Goal: Task Accomplishment & Management: Complete application form

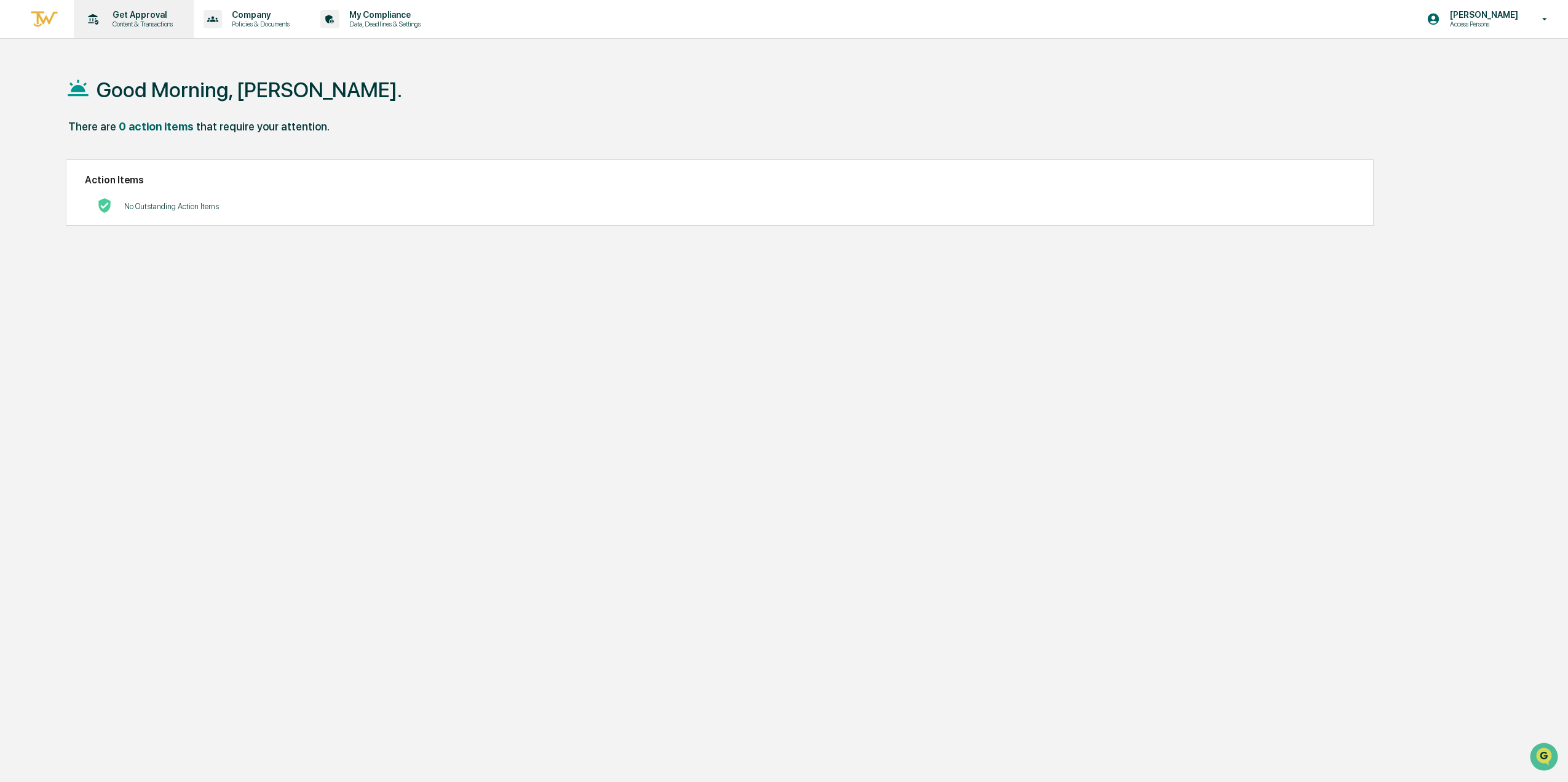
click at [131, 19] on p "Get Approval" at bounding box center [141, 14] width 76 height 9
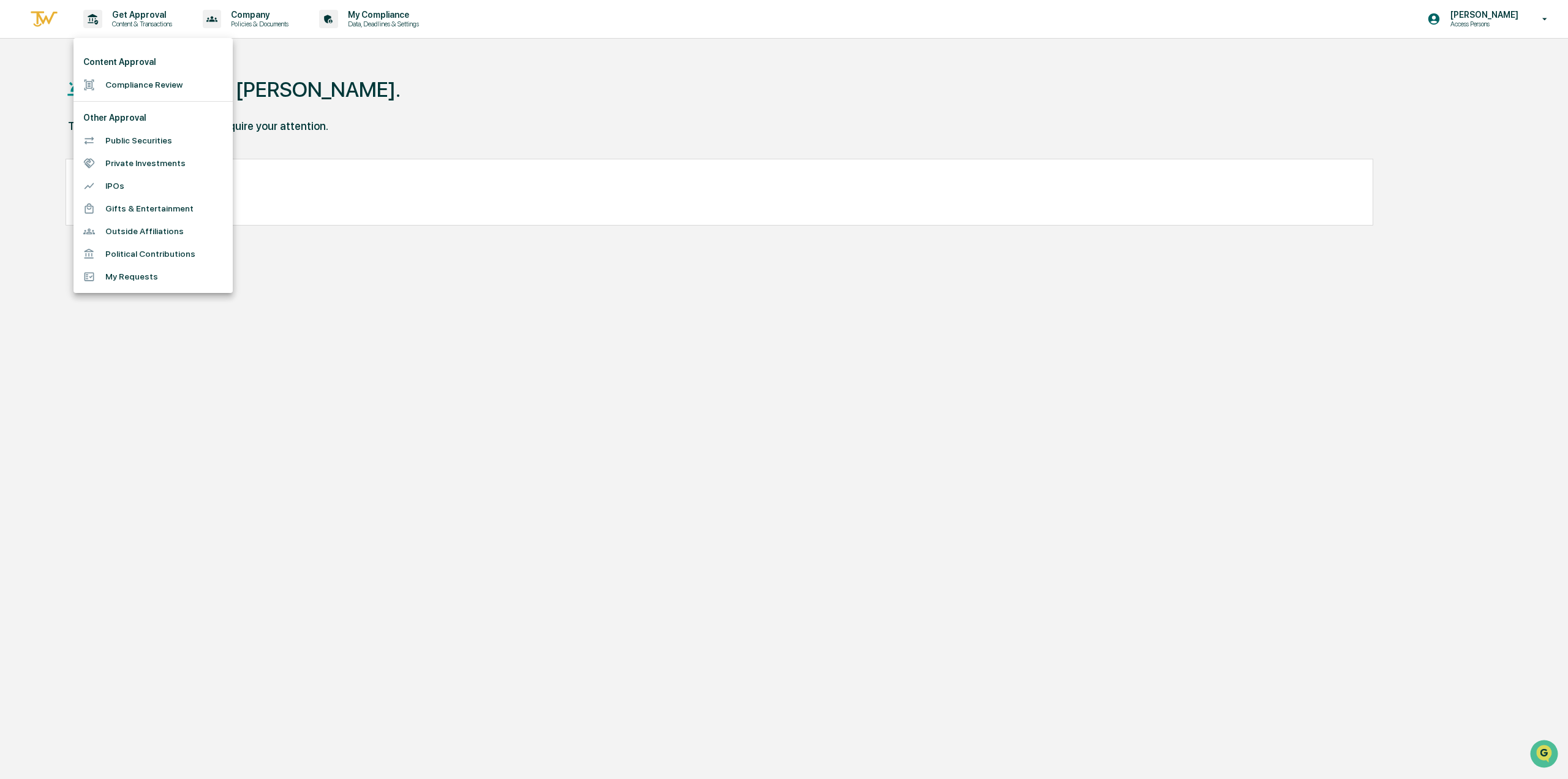
click at [134, 81] on li "Compliance Review" at bounding box center [153, 85] width 160 height 22
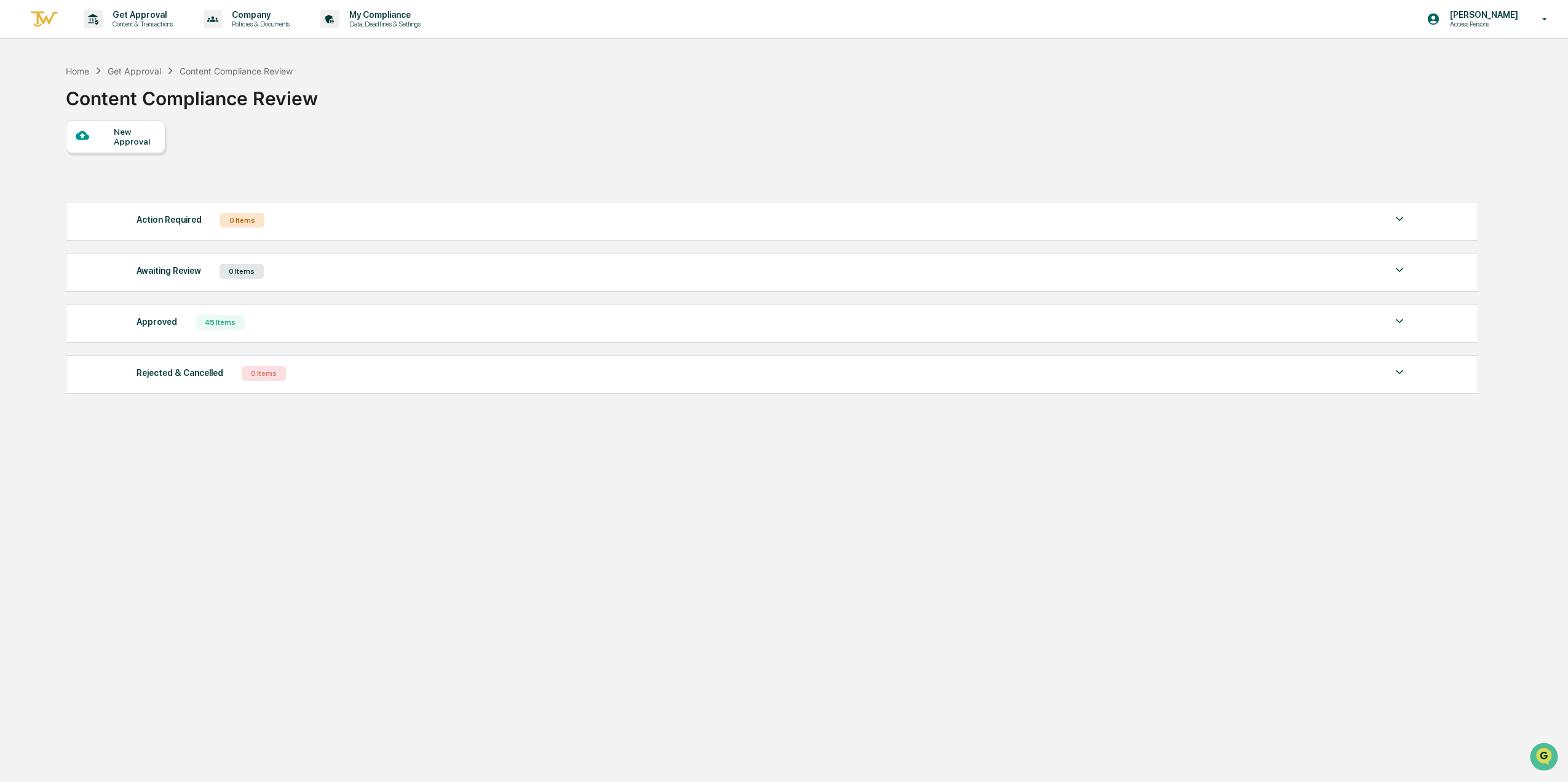
click at [138, 135] on div "New Approval" at bounding box center [134, 136] width 41 height 20
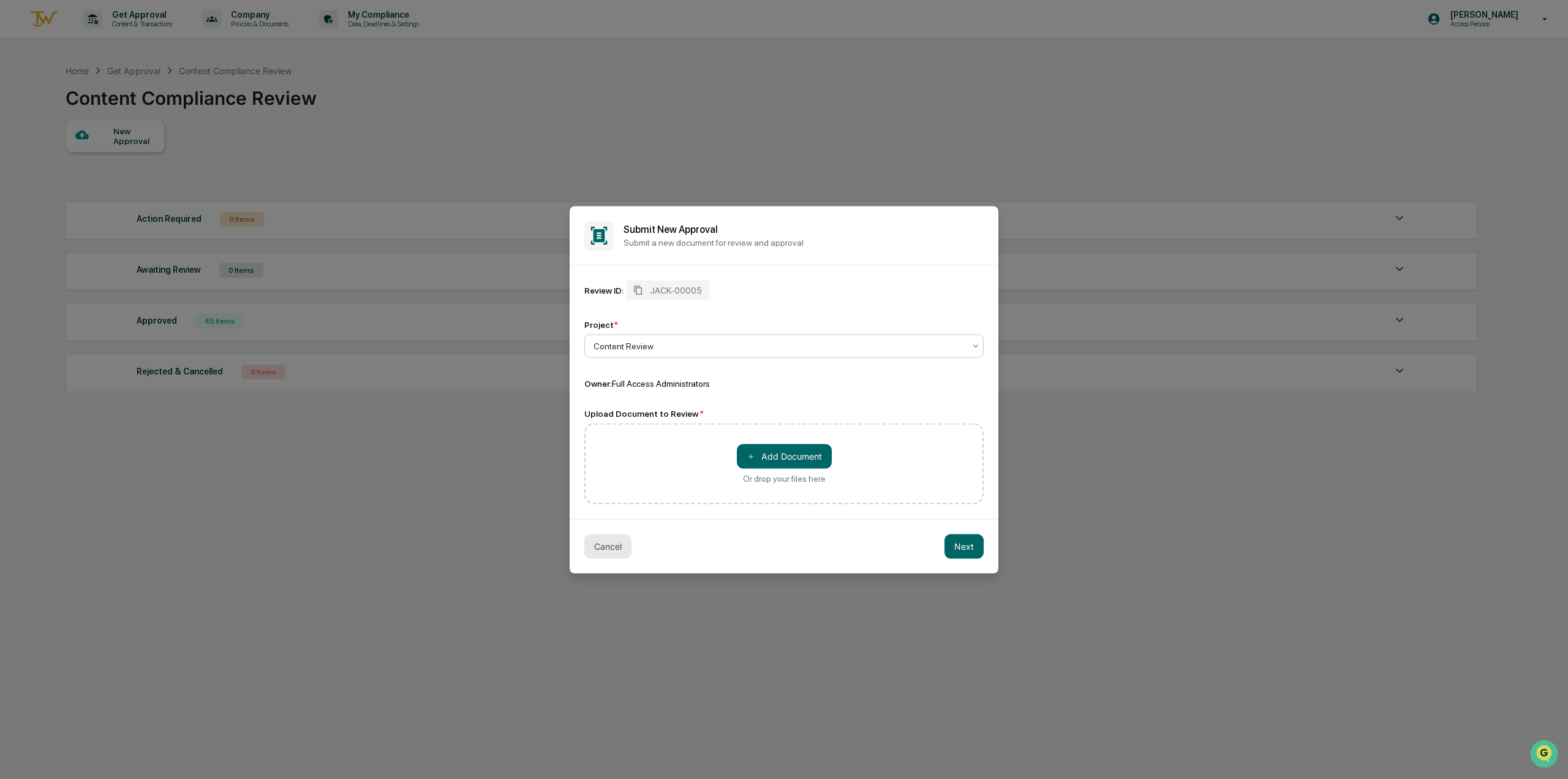
click at [600, 545] on button "Cancel" at bounding box center [608, 545] width 48 height 24
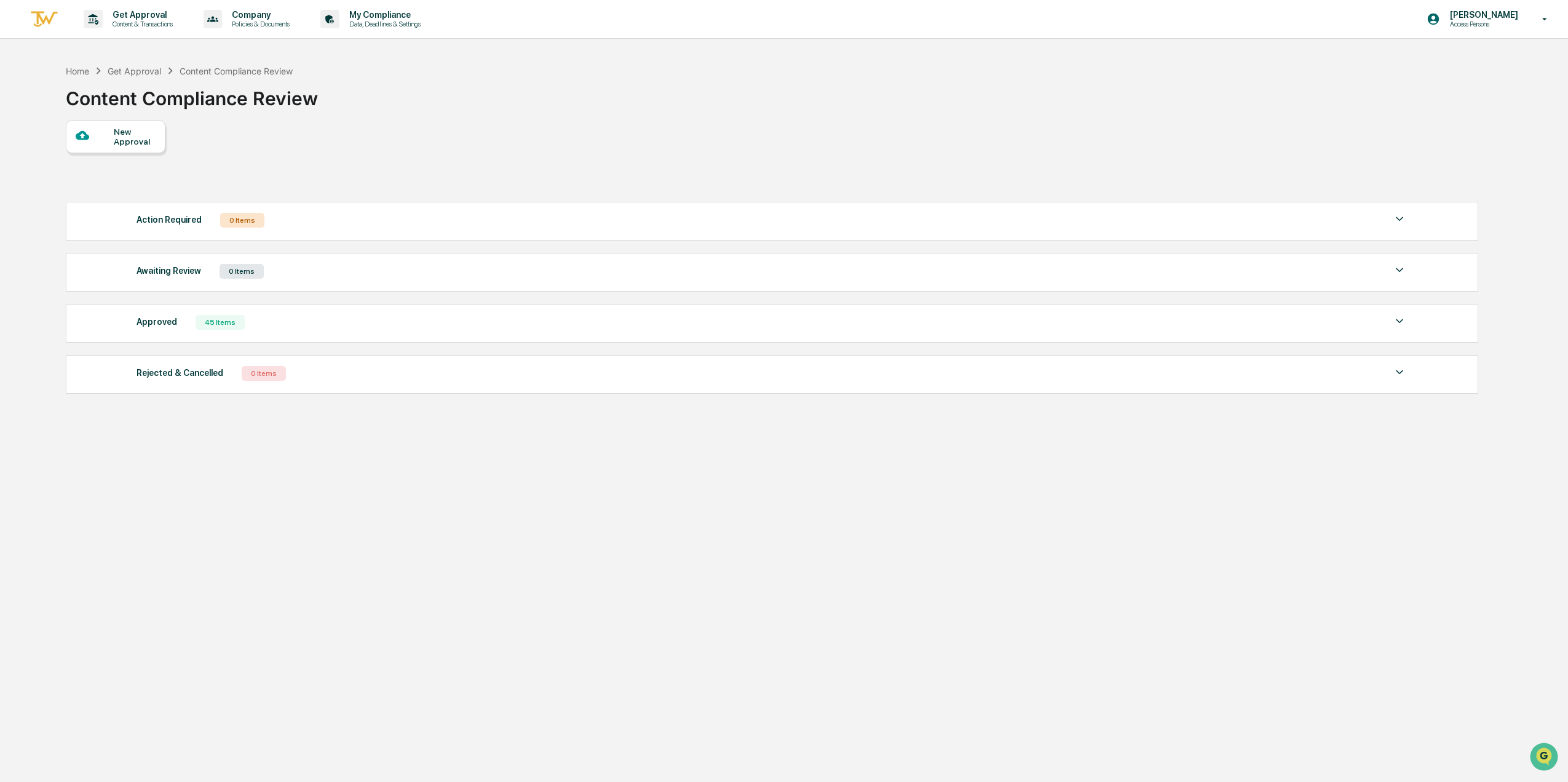
click at [97, 134] on div at bounding box center [95, 136] width 38 height 15
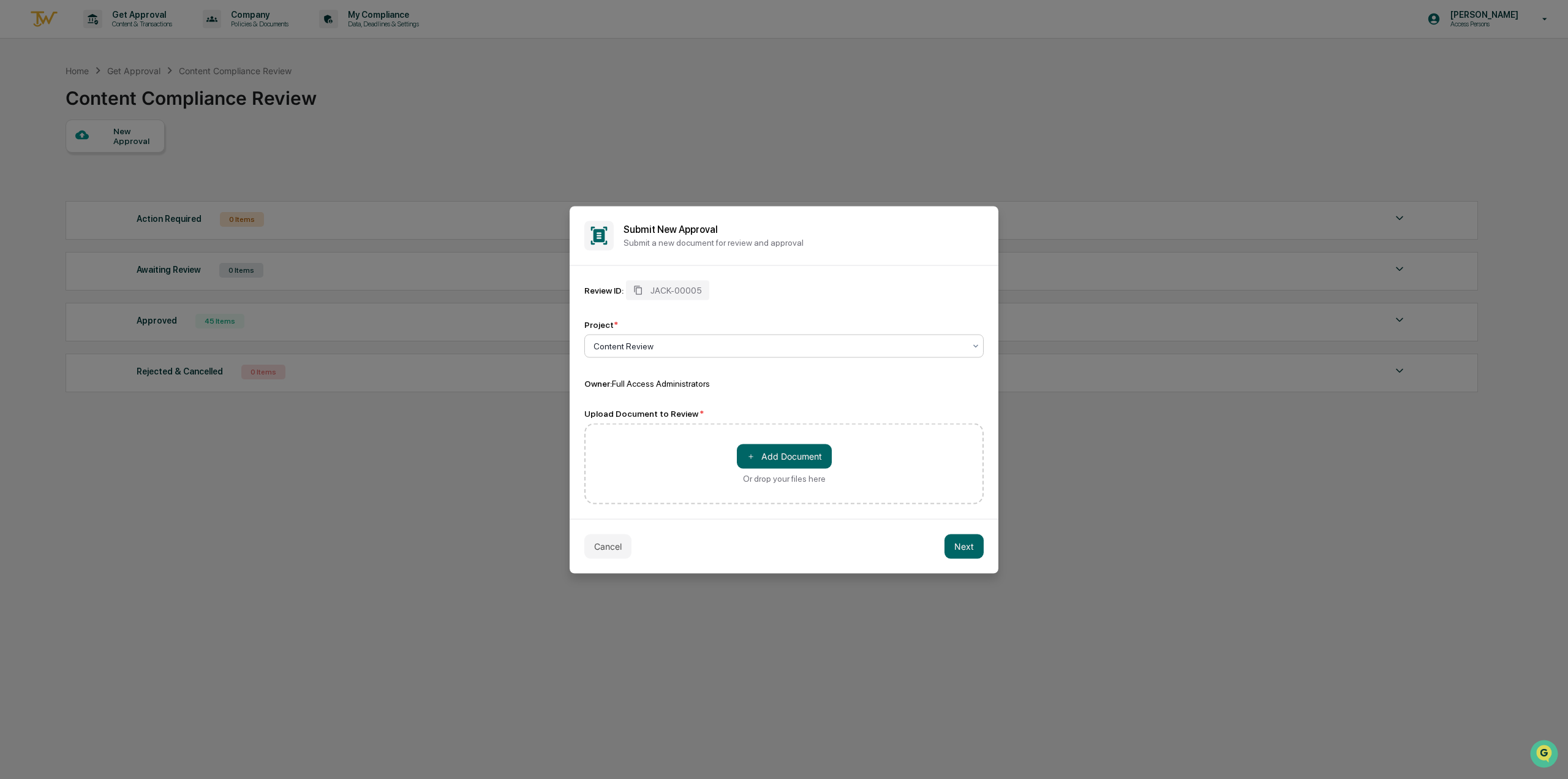
click at [652, 347] on div at bounding box center [780, 345] width 372 height 12
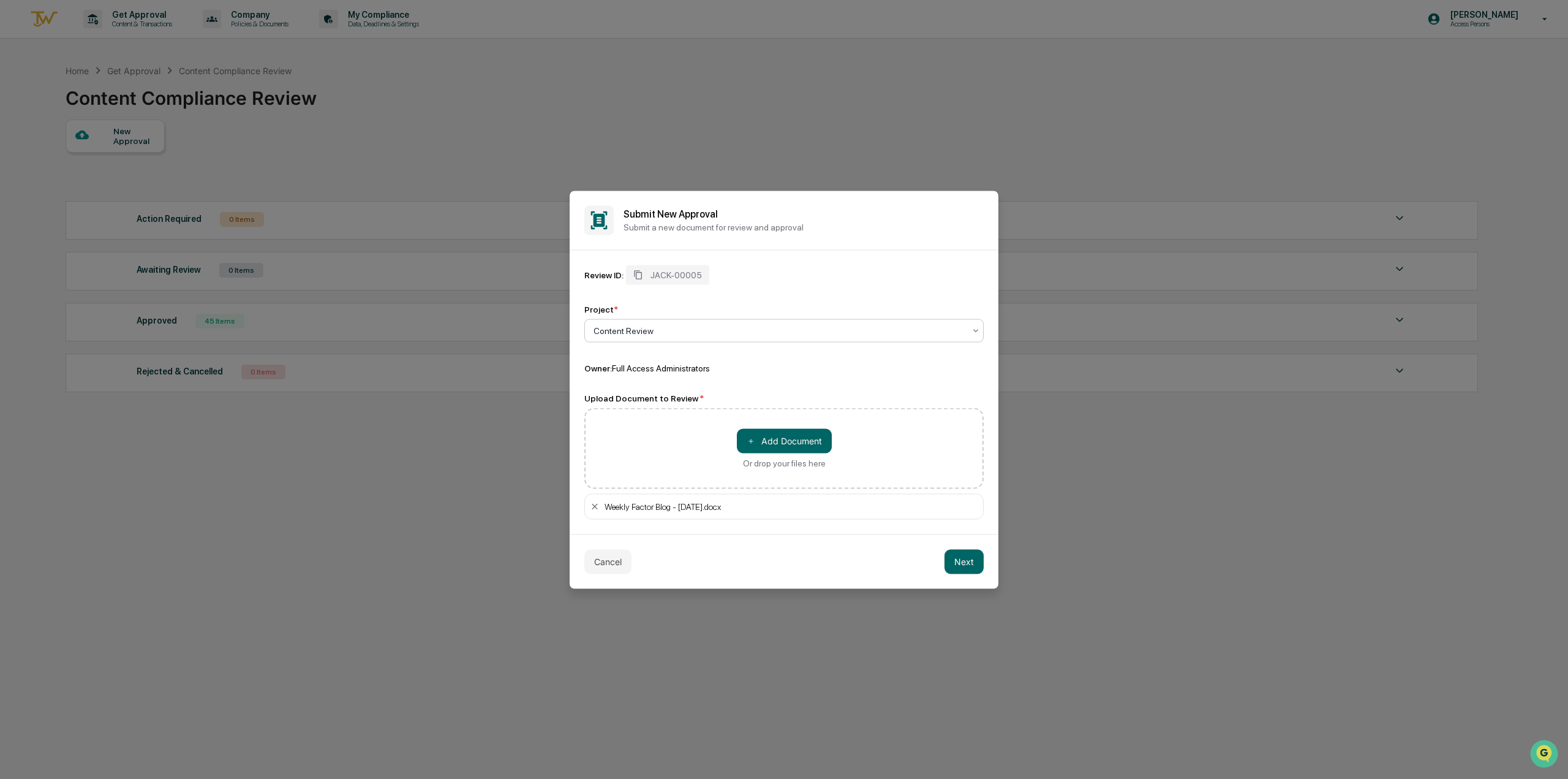
click at [954, 559] on button "Next" at bounding box center [964, 561] width 39 height 24
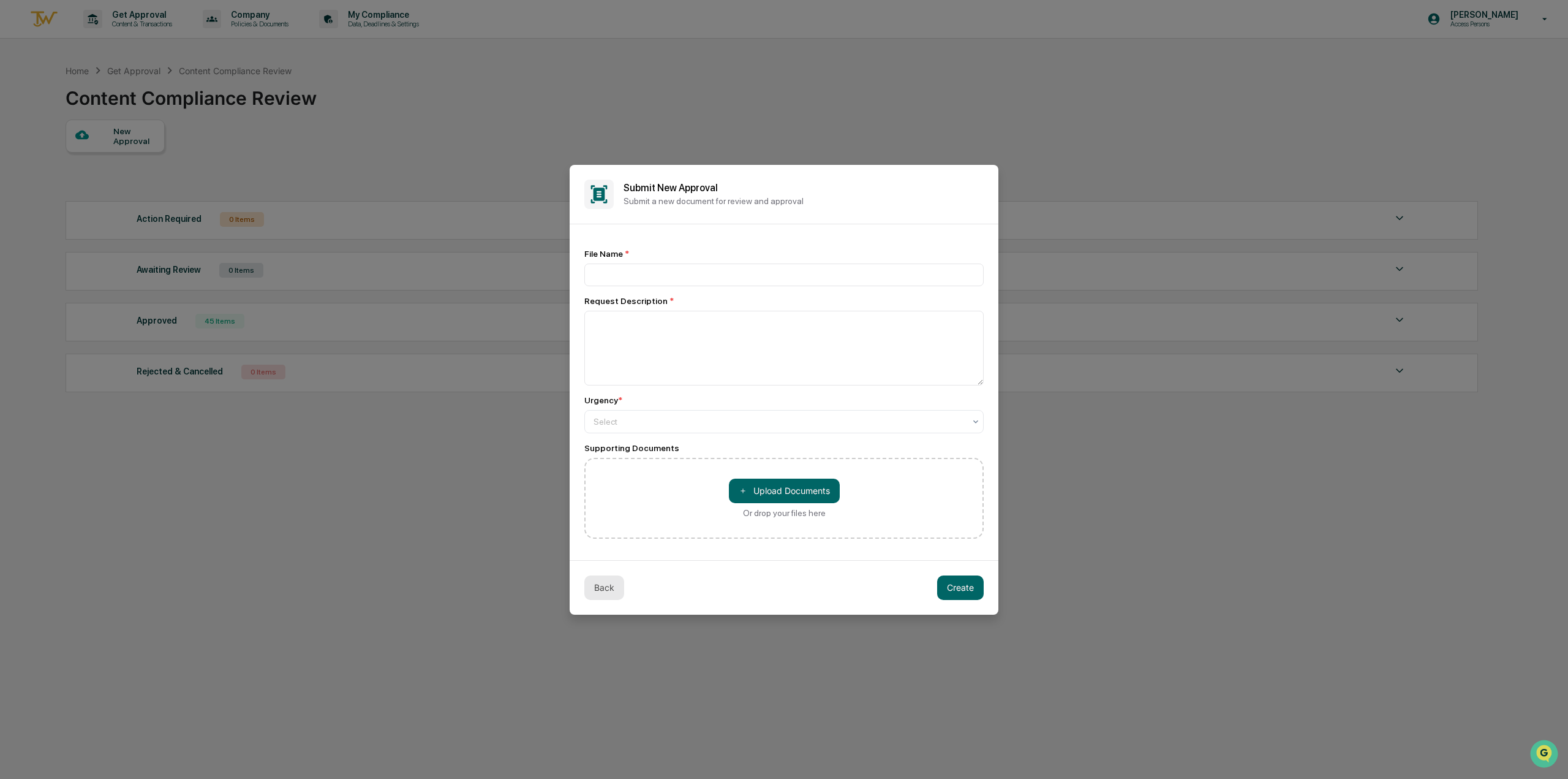
click at [603, 578] on button "Back" at bounding box center [604, 588] width 40 height 24
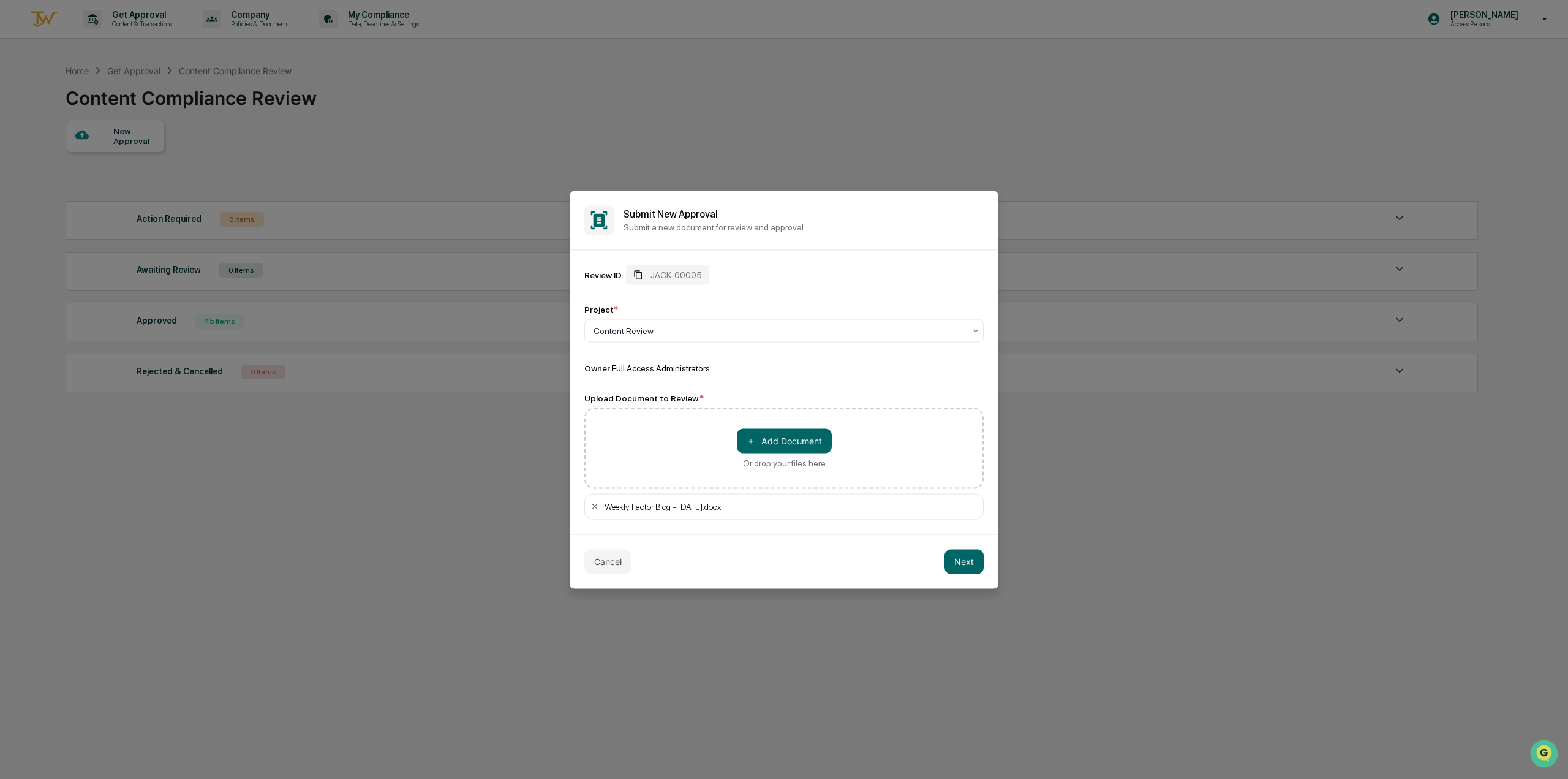
click at [685, 276] on span "JACK-00005" at bounding box center [676, 275] width 51 height 9
click at [609, 565] on button "Cancel" at bounding box center [608, 561] width 48 height 24
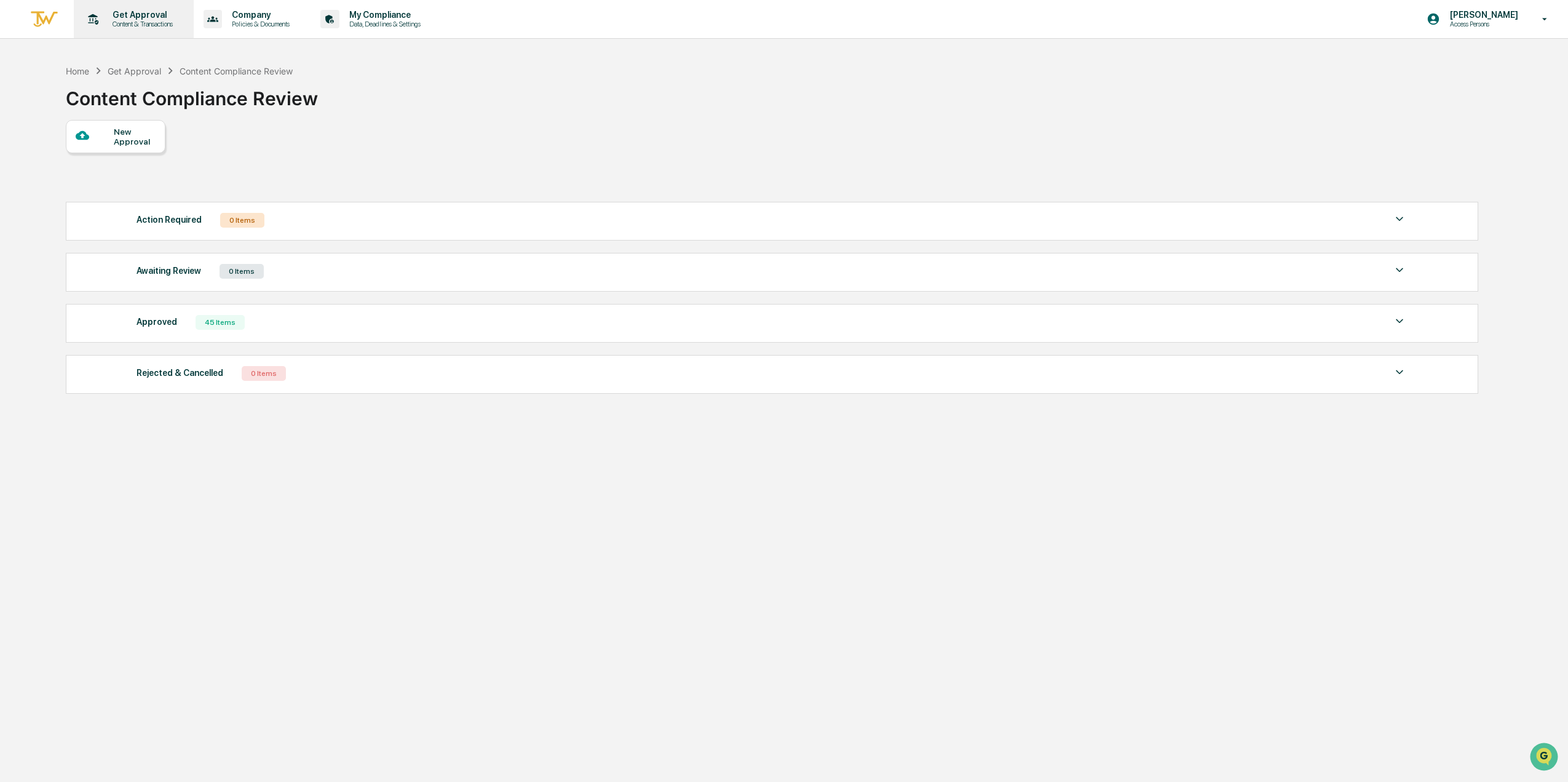
click at [122, 21] on p "Content & Transactions" at bounding box center [141, 23] width 76 height 8
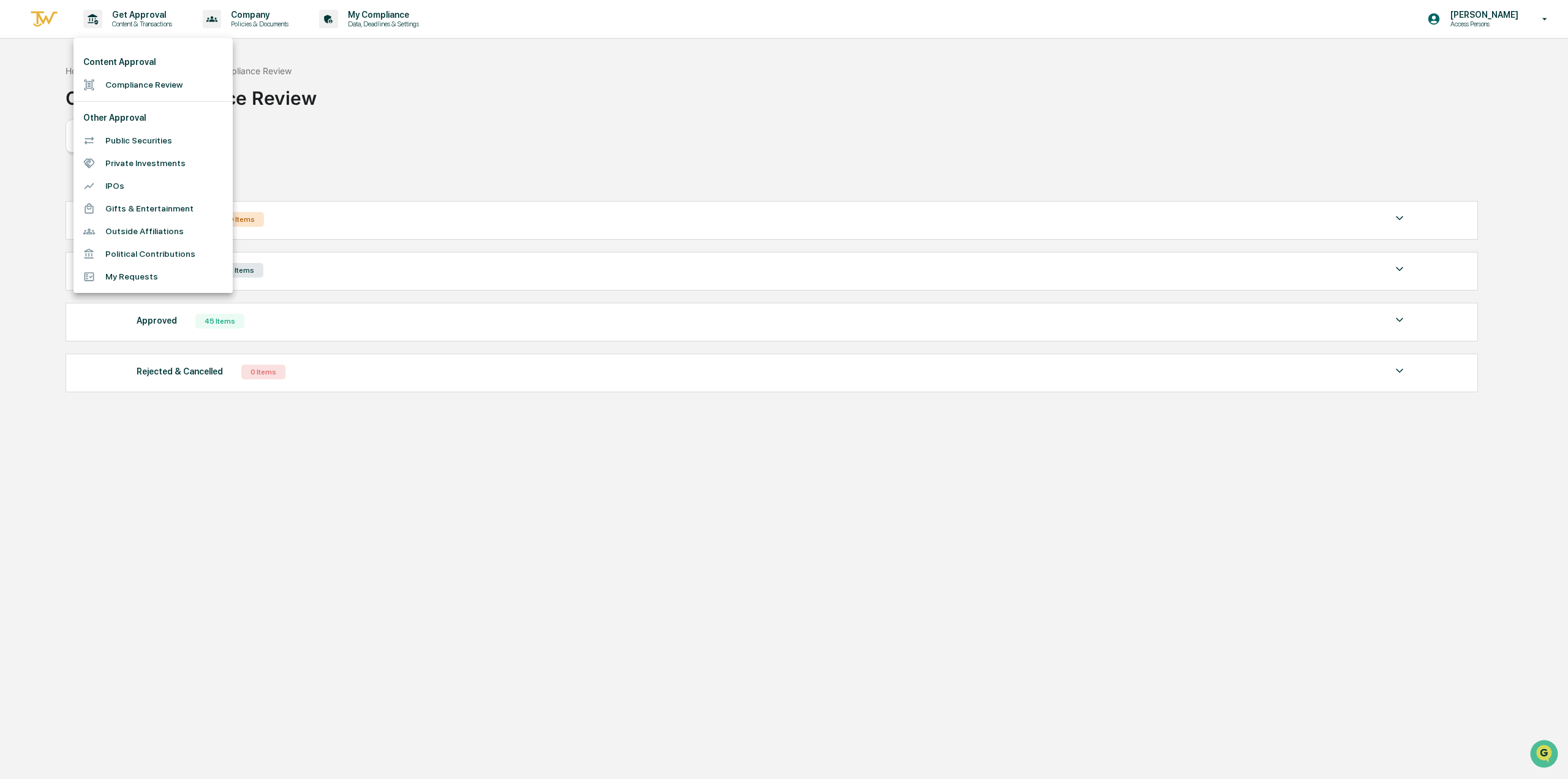
click at [160, 83] on li "Compliance Review" at bounding box center [153, 85] width 160 height 22
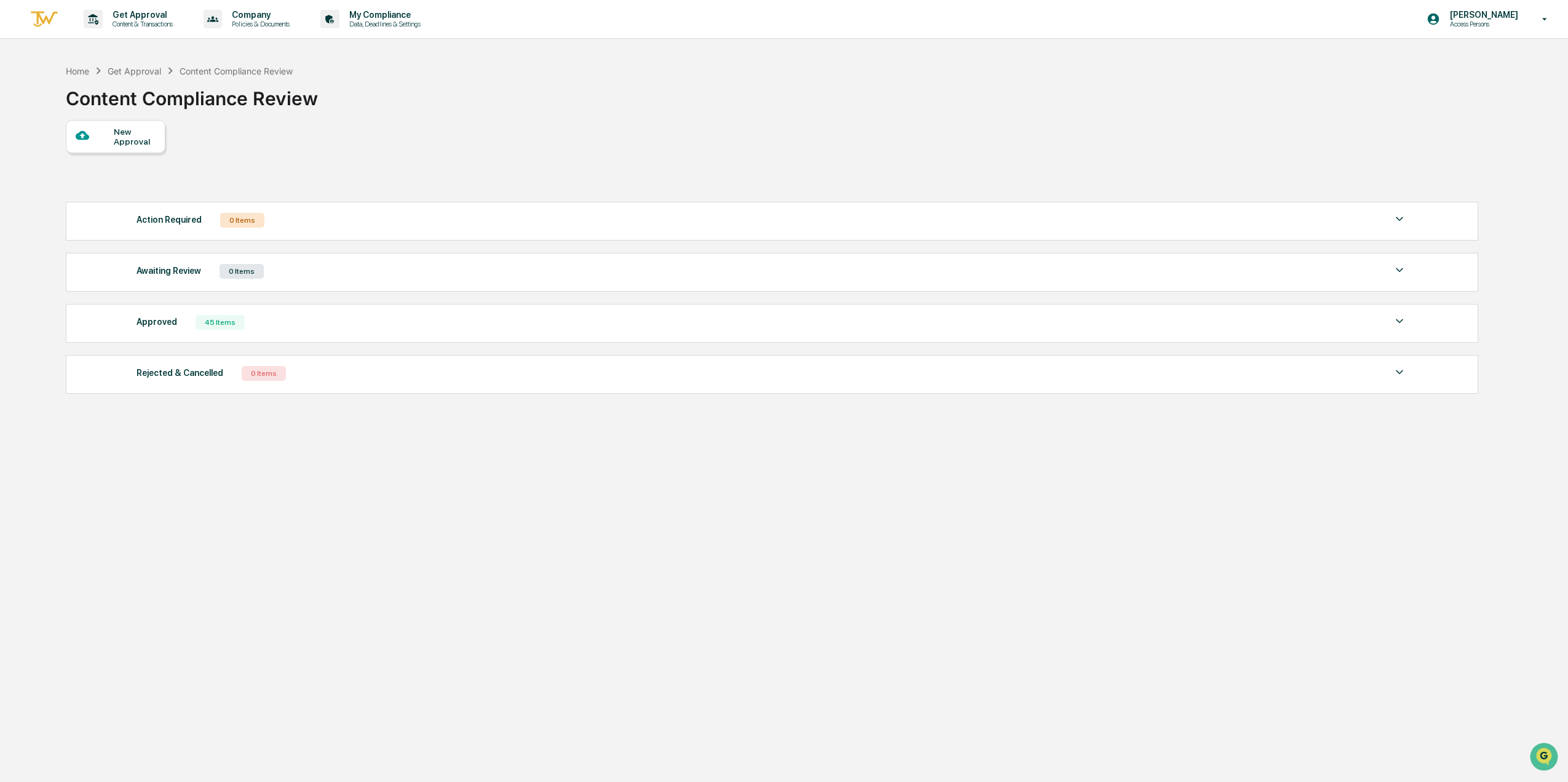
click at [97, 138] on div at bounding box center [95, 136] width 38 height 15
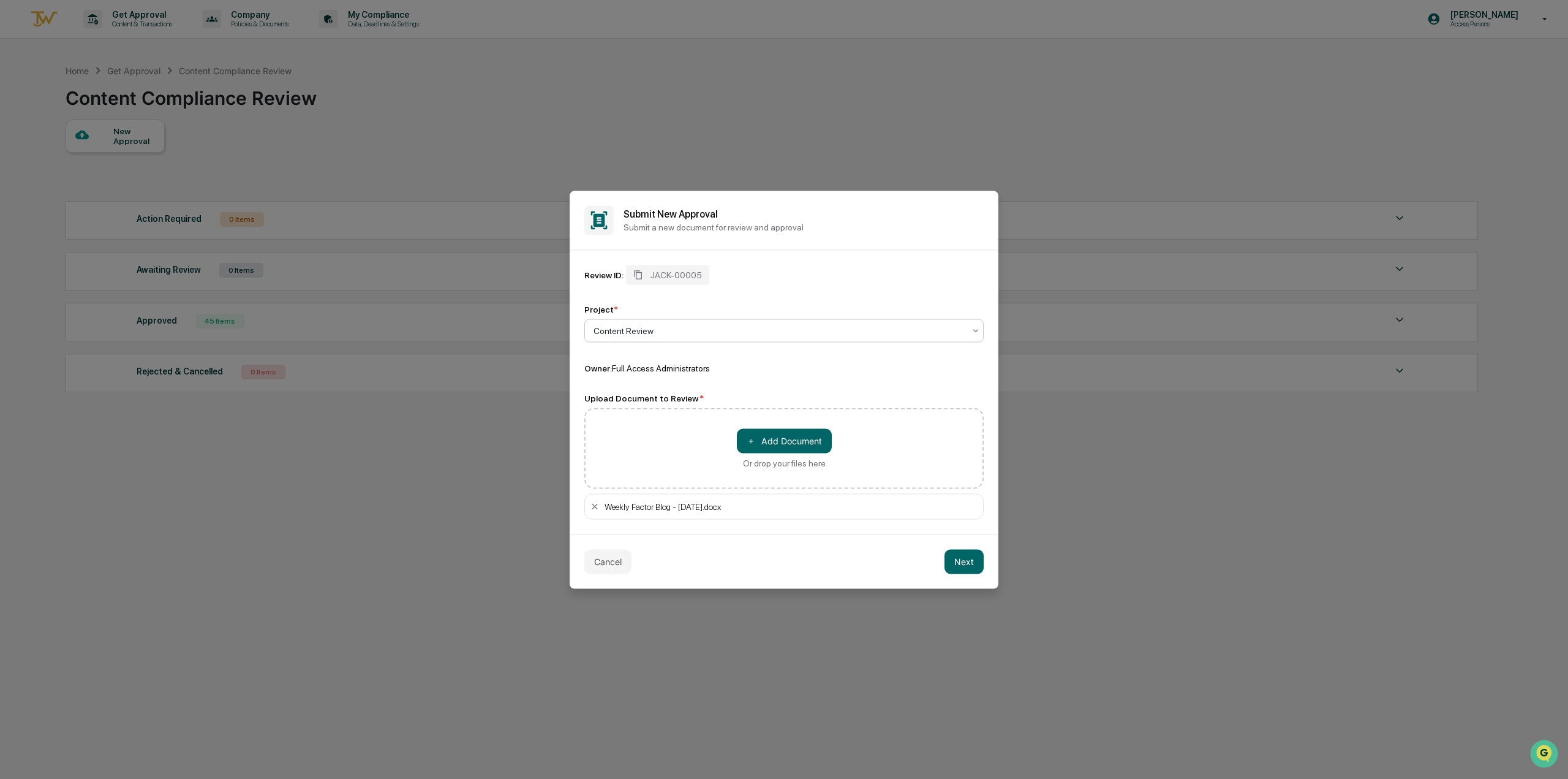
click at [961, 562] on button "Next" at bounding box center [964, 561] width 39 height 24
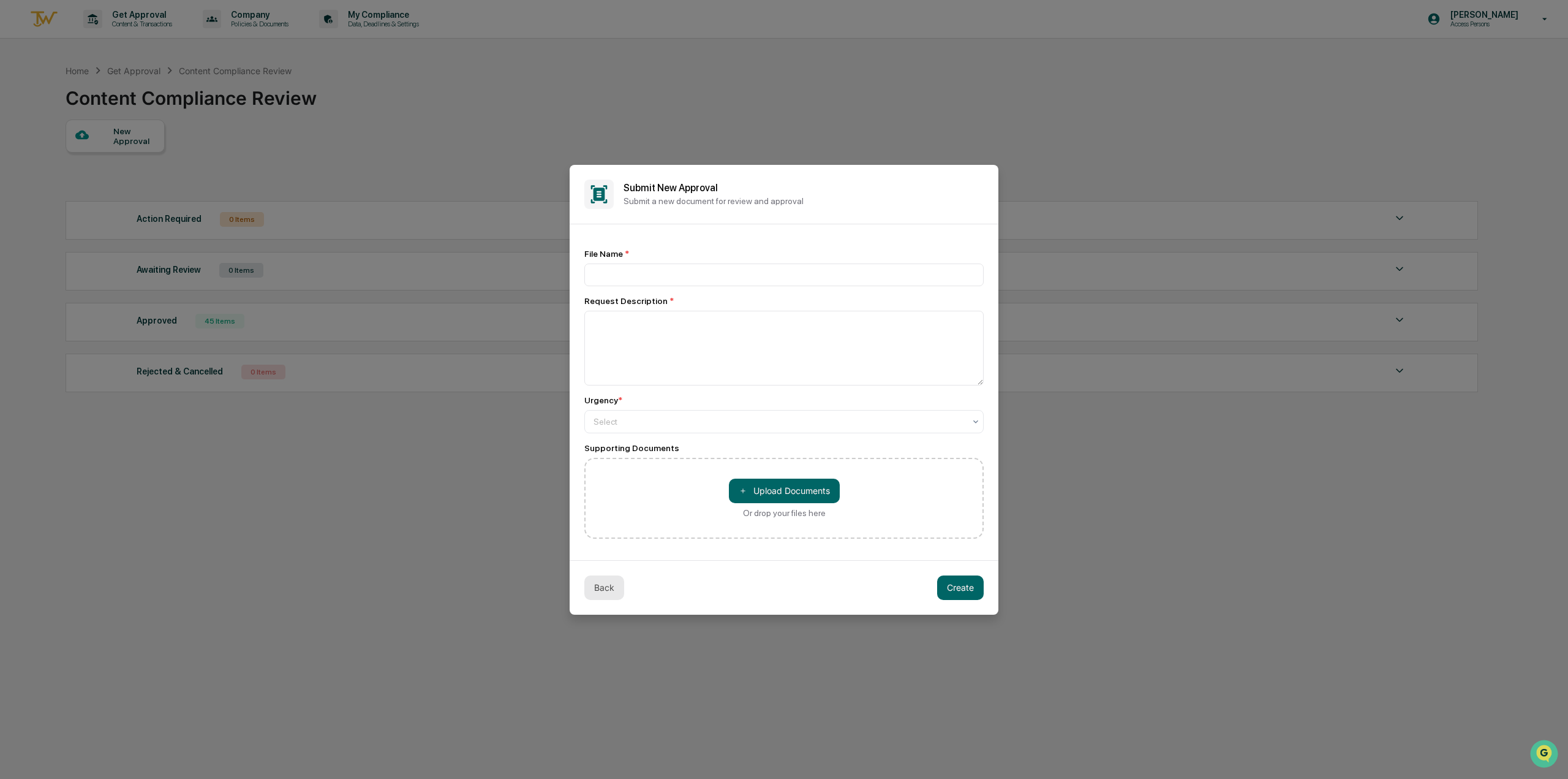
click at [601, 587] on button "Back" at bounding box center [604, 588] width 40 height 24
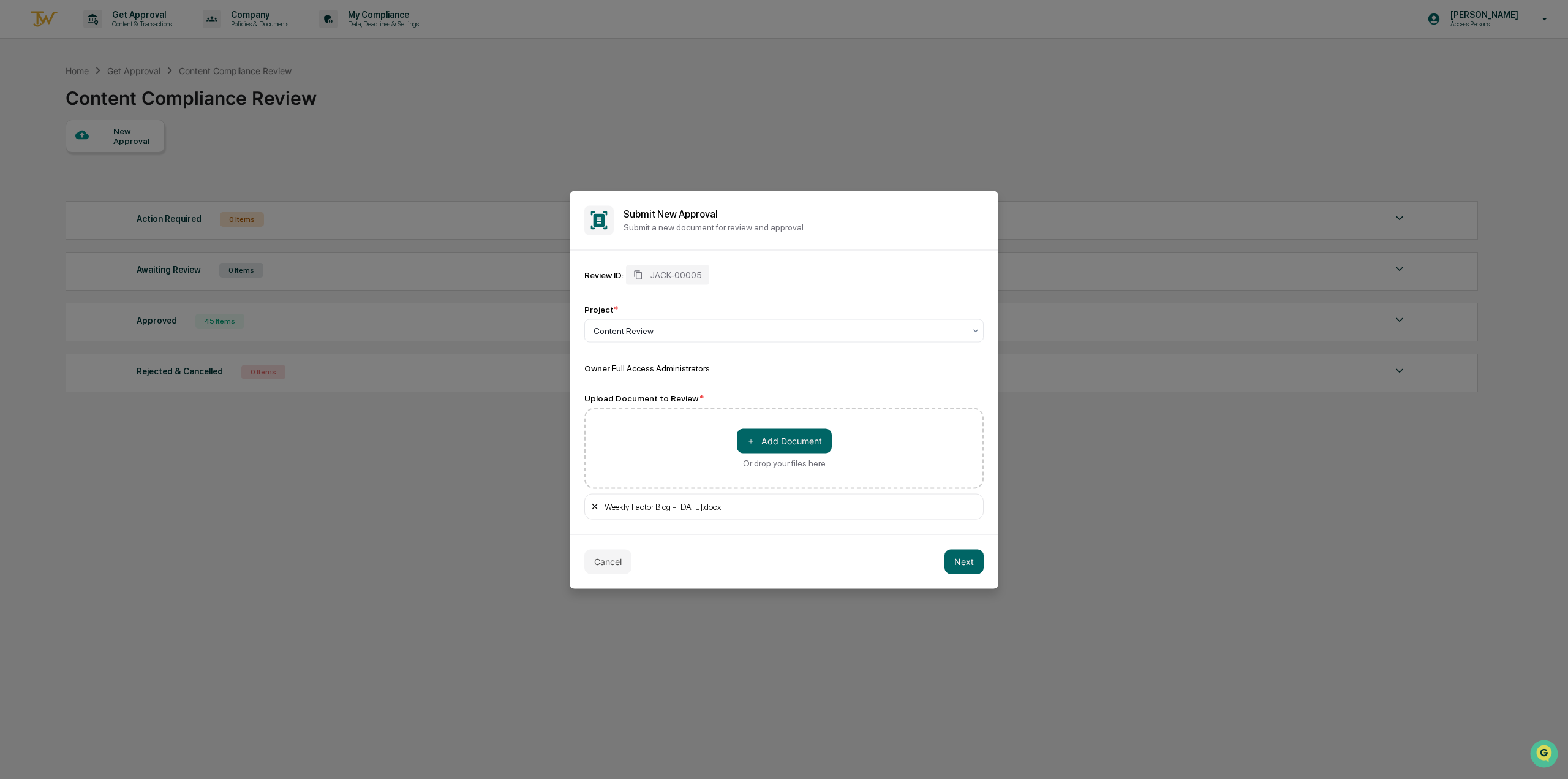
drag, startPoint x: 743, startPoint y: 506, endPoint x: 594, endPoint y: 506, distance: 149.0
click at [594, 506] on div "Weekly Factor Blog - [DATE].docx" at bounding box center [784, 506] width 400 height 26
click at [973, 563] on button "Next" at bounding box center [964, 561] width 39 height 24
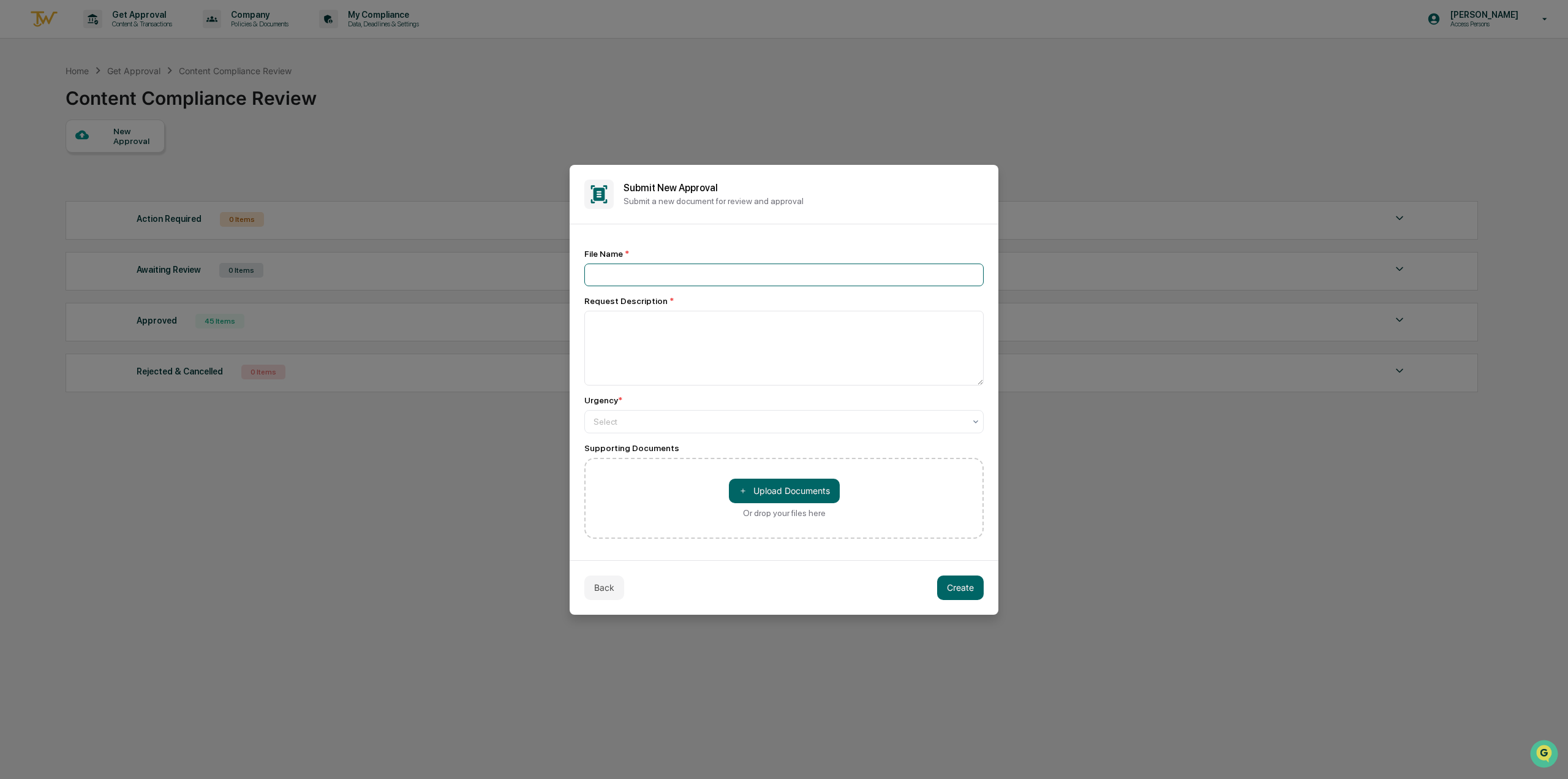
click at [734, 276] on input at bounding box center [784, 275] width 400 height 22
paste input "**********"
type input "**********"
click at [731, 318] on textarea at bounding box center [784, 348] width 400 height 75
type textarea "**********"
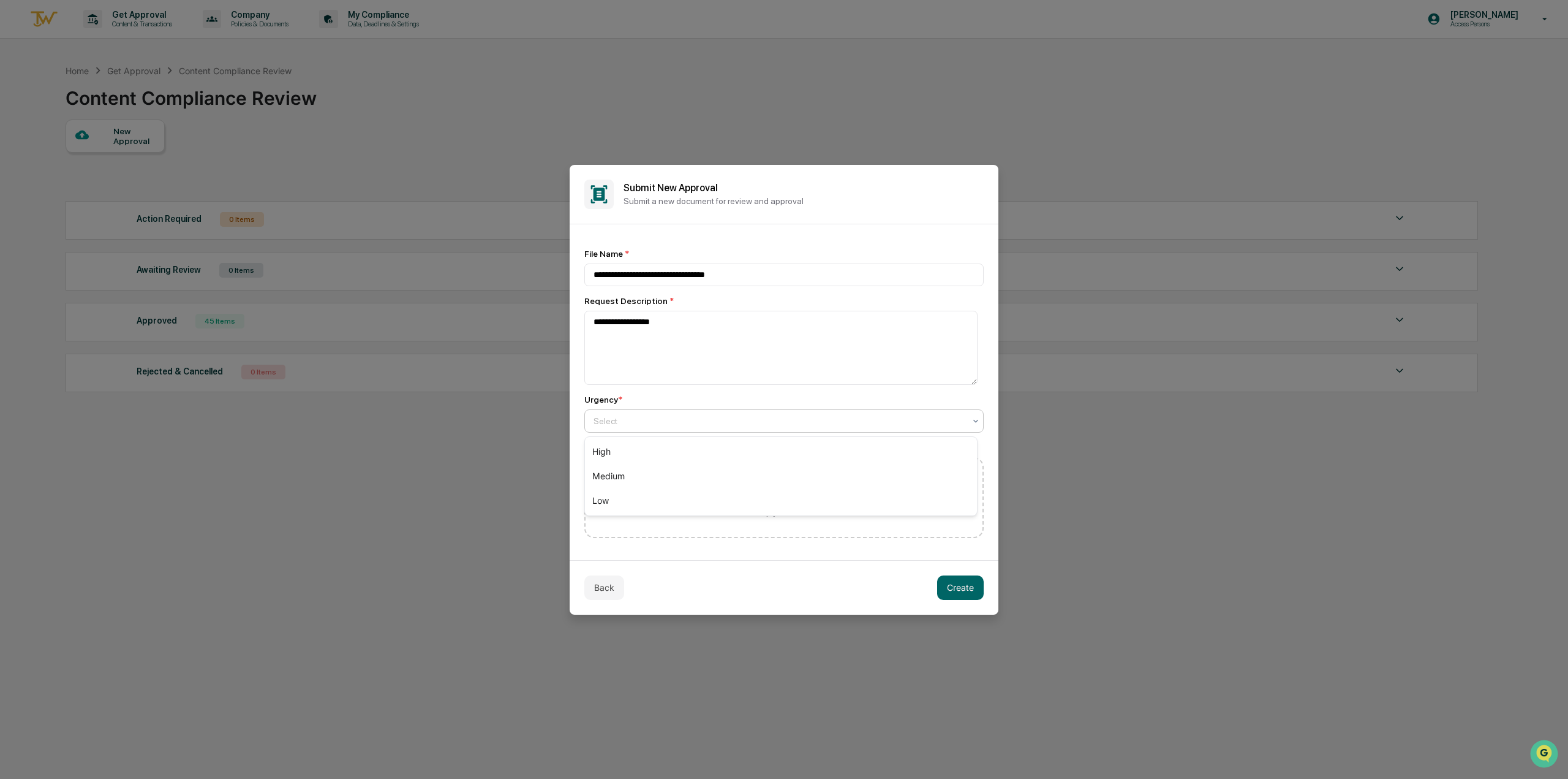
click at [710, 430] on div "Select" at bounding box center [779, 420] width 384 height 17
click at [708, 474] on div "Medium" at bounding box center [781, 476] width 392 height 24
click at [975, 588] on button "Create" at bounding box center [961, 588] width 47 height 24
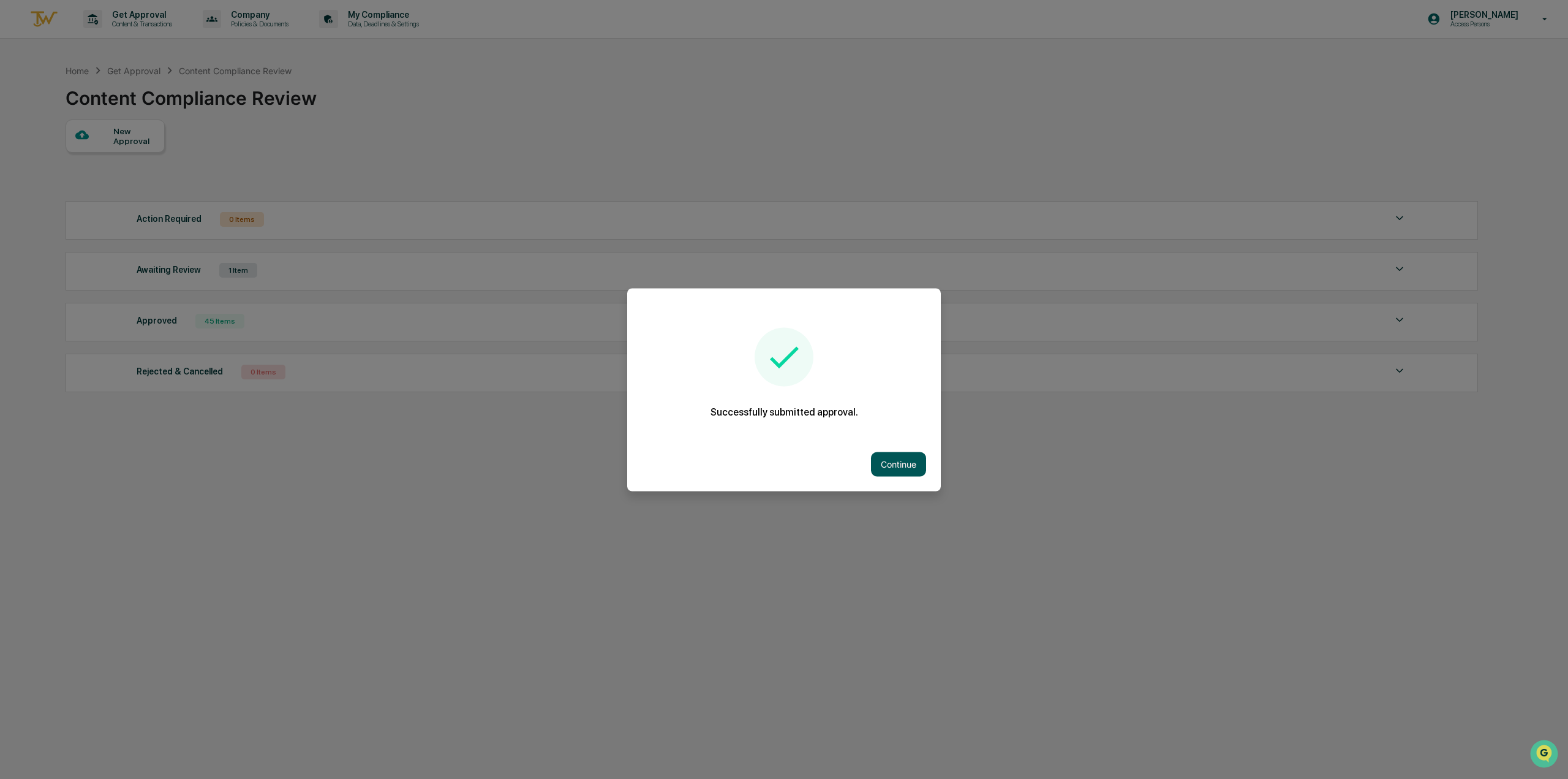
click at [887, 459] on button "Continue" at bounding box center [898, 463] width 55 height 24
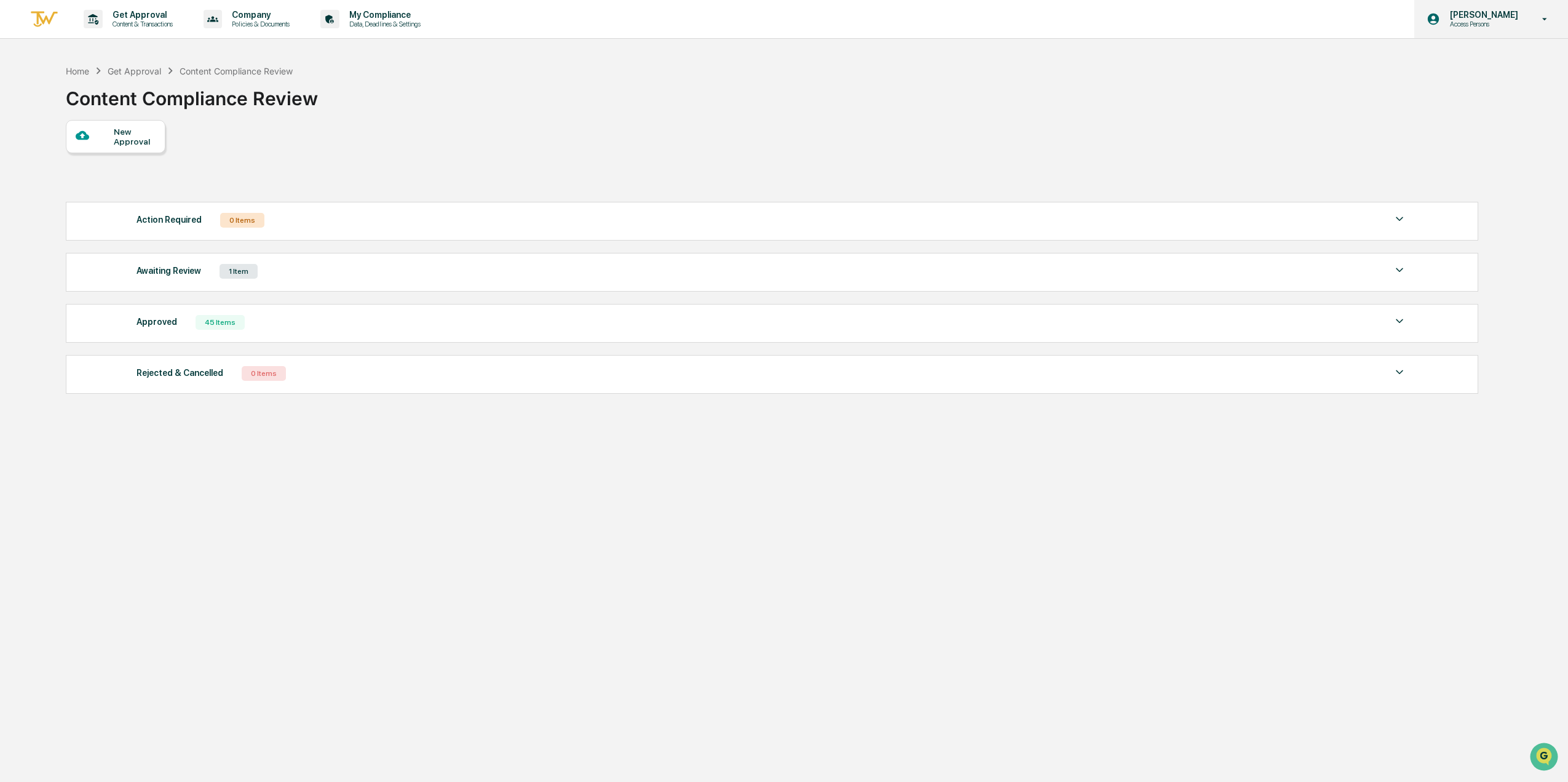
click at [1479, 25] on p "Access Persons" at bounding box center [1482, 23] width 84 height 8
click at [1430, 60] on li "Logout" at bounding box center [1478, 62] width 172 height 23
